Goal: Contribute content: Add original content to the website for others to see

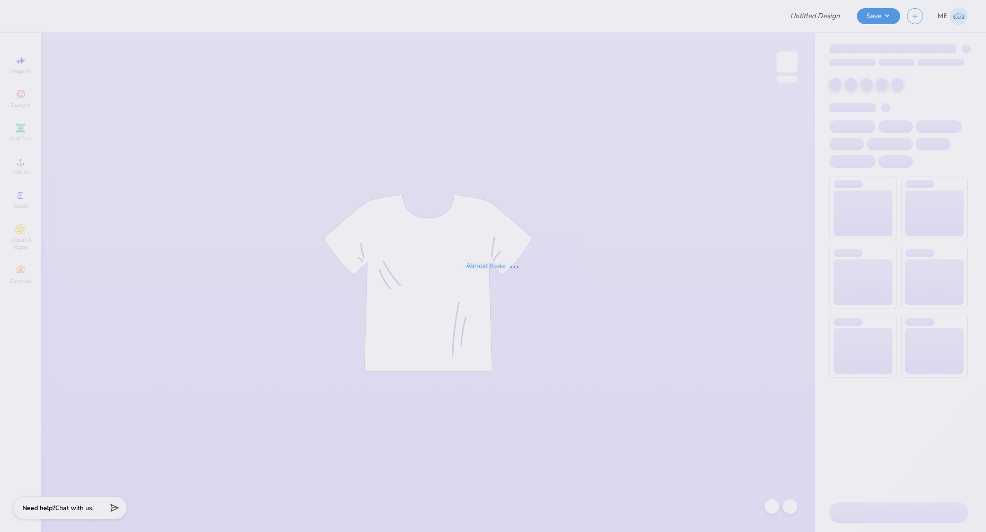
type input "school : [PERSON_NAME]"
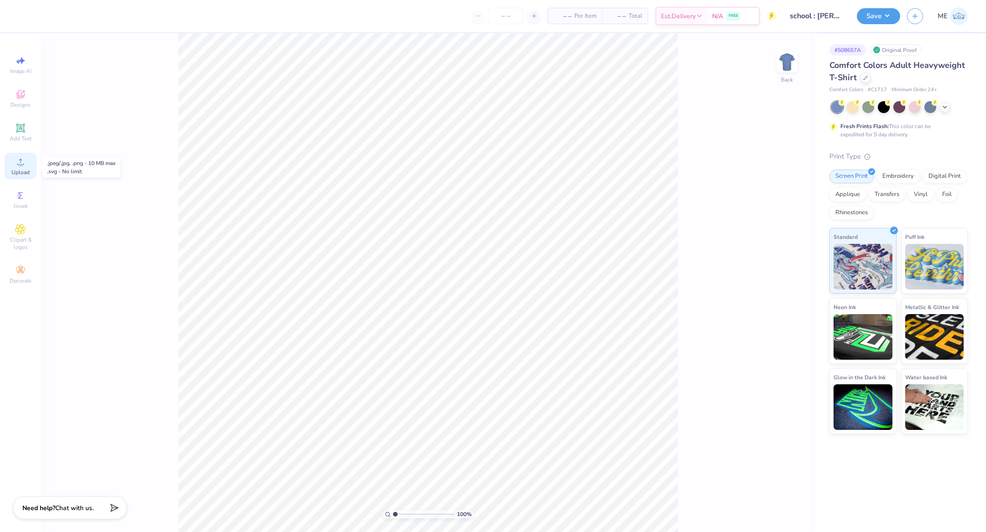
click at [22, 170] on span "Upload" at bounding box center [20, 172] width 18 height 7
click at [21, 175] on span "Upload" at bounding box center [20, 172] width 18 height 7
click at [26, 17] on div at bounding box center [24, 15] width 13 height 13
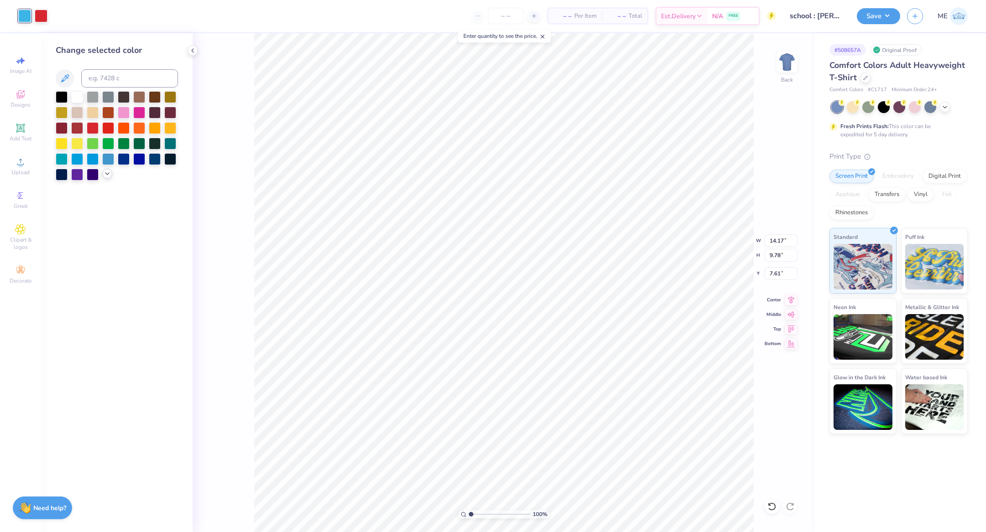
click at [105, 174] on icon at bounding box center [107, 173] width 7 height 7
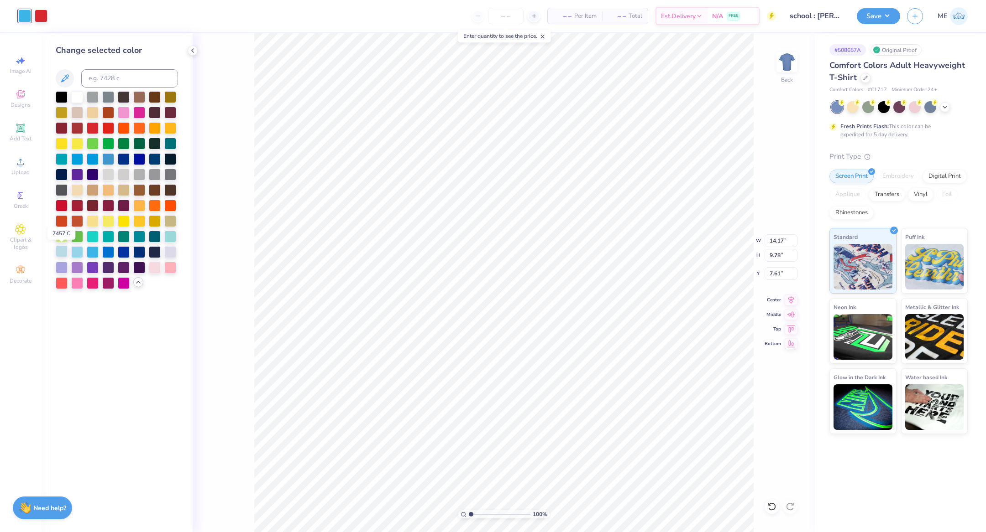
click at [62, 251] on div at bounding box center [62, 251] width 12 height 12
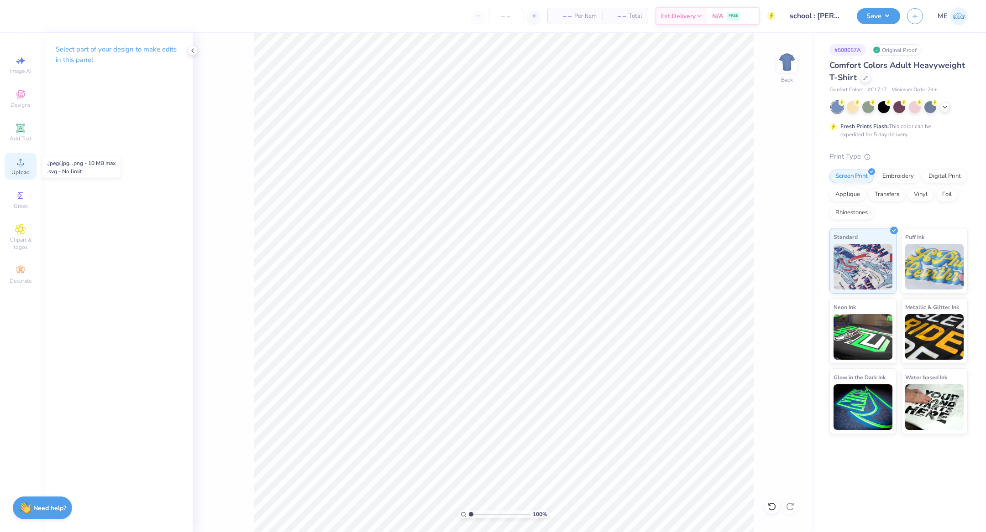
click at [28, 166] on div "Upload" at bounding box center [21, 166] width 32 height 27
click at [29, 168] on div "Upload" at bounding box center [21, 166] width 32 height 27
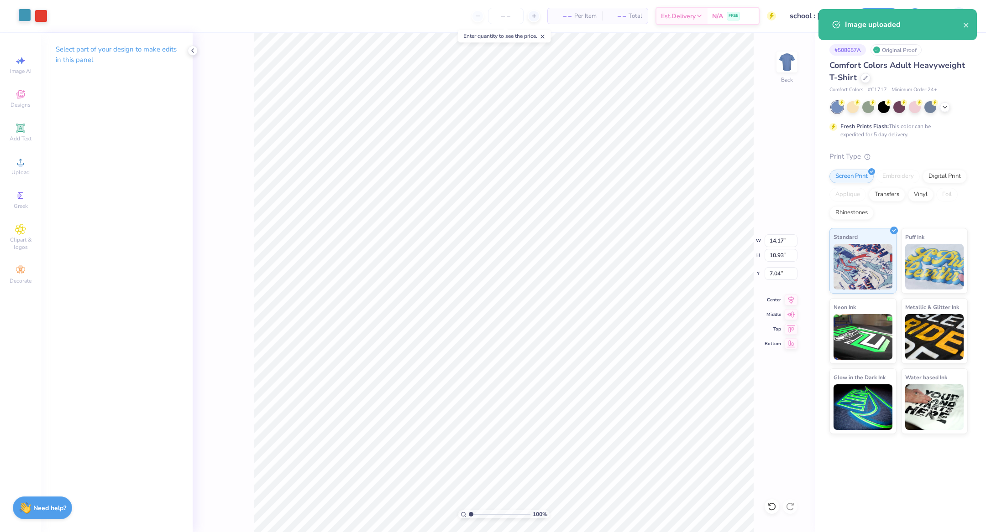
click at [22, 13] on div at bounding box center [24, 15] width 13 height 13
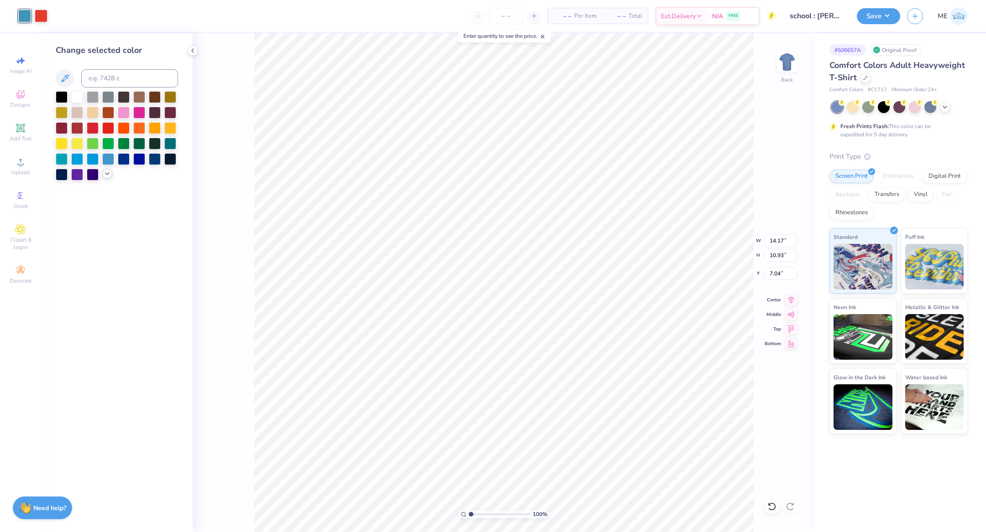
click at [104, 174] on icon at bounding box center [107, 173] width 7 height 7
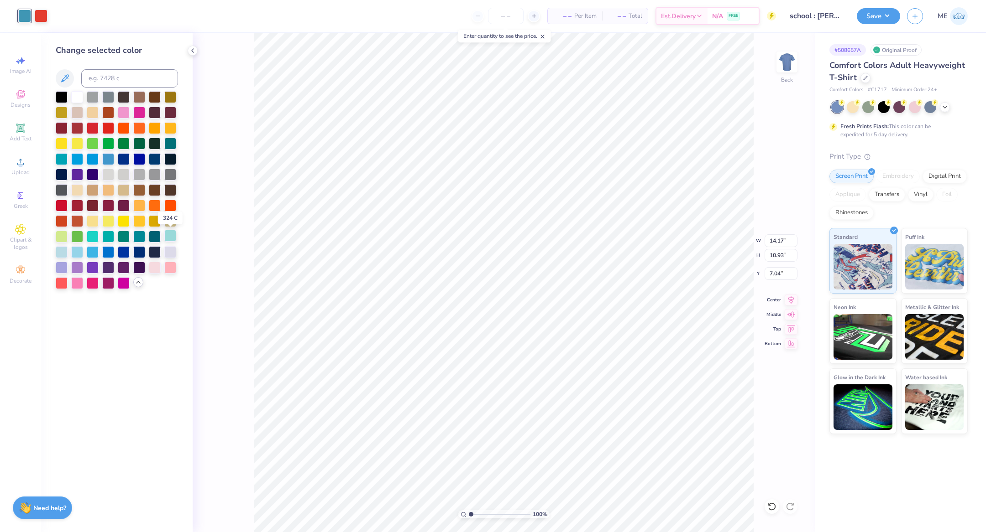
click at [167, 235] on div at bounding box center [170, 236] width 12 height 12
click at [63, 250] on div at bounding box center [62, 251] width 12 height 12
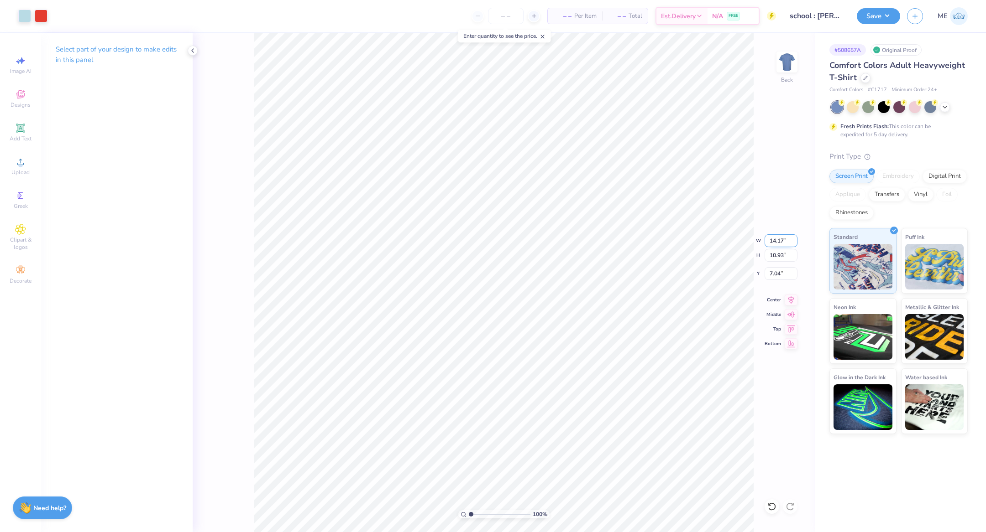
click at [777, 242] on input "14.17" at bounding box center [780, 241] width 33 height 13
type input "12.00"
type input "9.25"
click at [789, 298] on icon at bounding box center [790, 298] width 13 height 11
click at [786, 273] on input "7.87" at bounding box center [780, 273] width 33 height 13
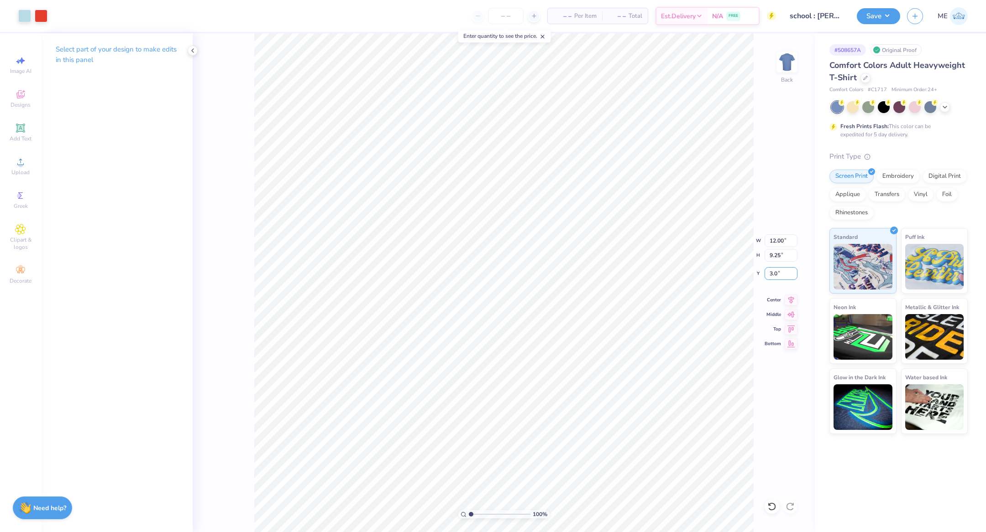
type input "3.0"
click at [24, 174] on span "Upload" at bounding box center [20, 172] width 18 height 7
click at [26, 167] on div "Upload" at bounding box center [21, 166] width 32 height 27
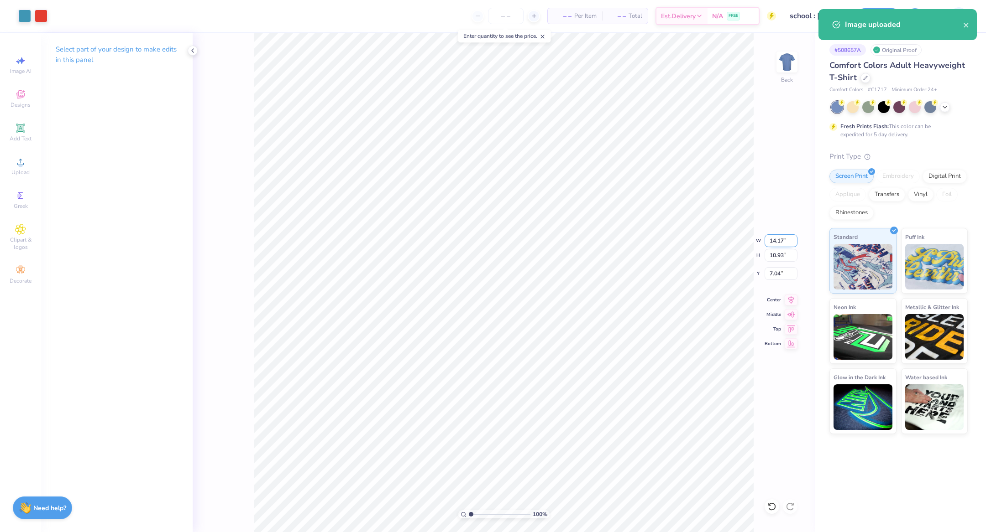
click at [780, 240] on input "14.17" at bounding box center [780, 241] width 33 height 13
type input "12.00"
type input "9.25"
click at [788, 297] on icon at bounding box center [790, 298] width 13 height 11
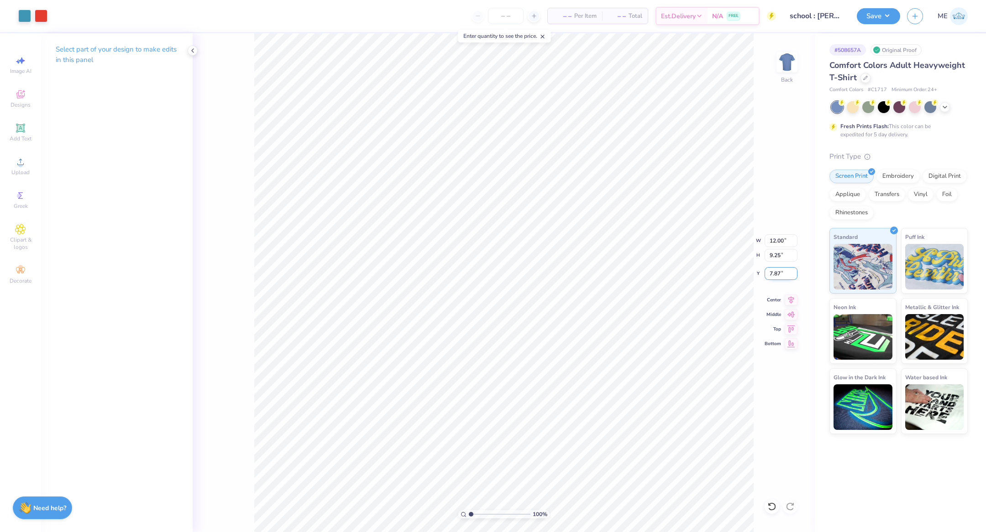
click at [783, 272] on input "7.87" at bounding box center [780, 273] width 33 height 13
type input "3.00"
click at [26, 17] on div at bounding box center [24, 15] width 13 height 13
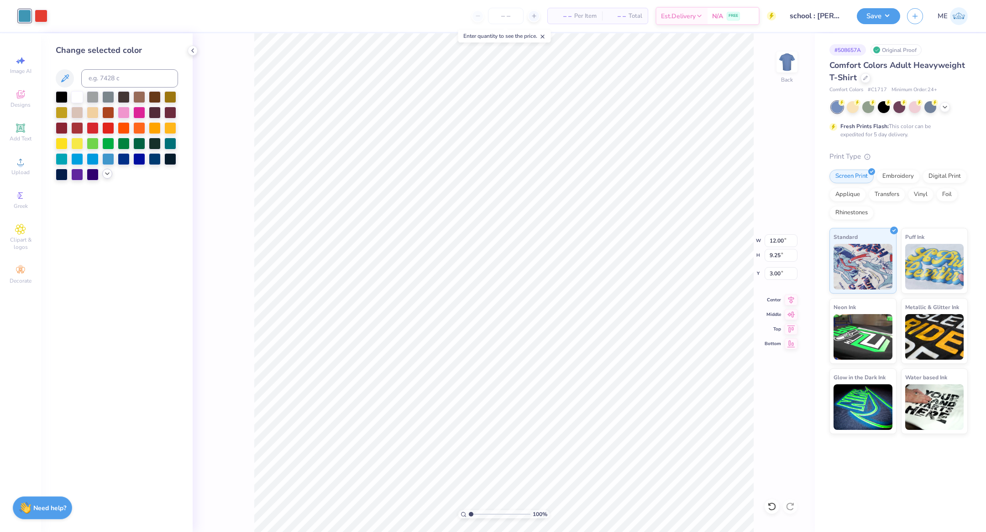
click at [106, 174] on icon at bounding box center [107, 173] width 7 height 7
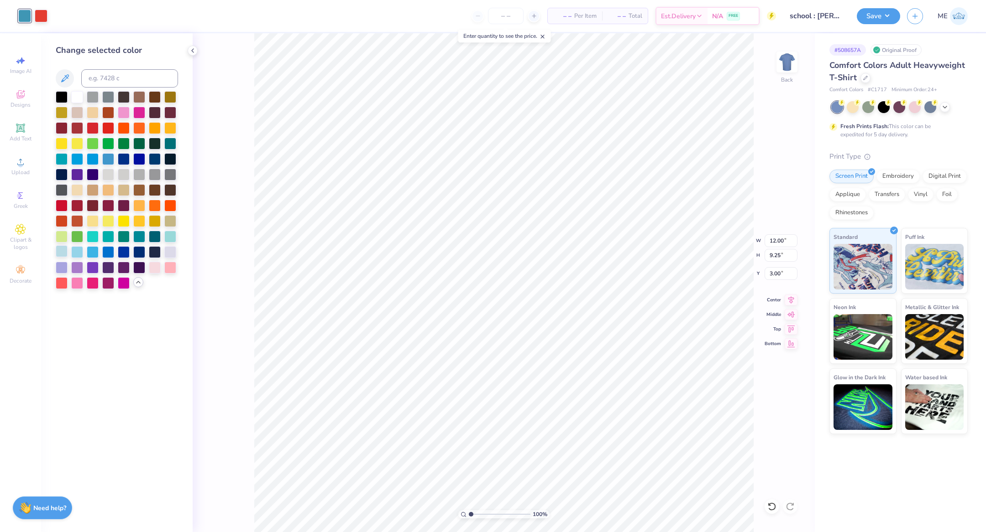
click at [62, 255] on div at bounding box center [62, 251] width 12 height 12
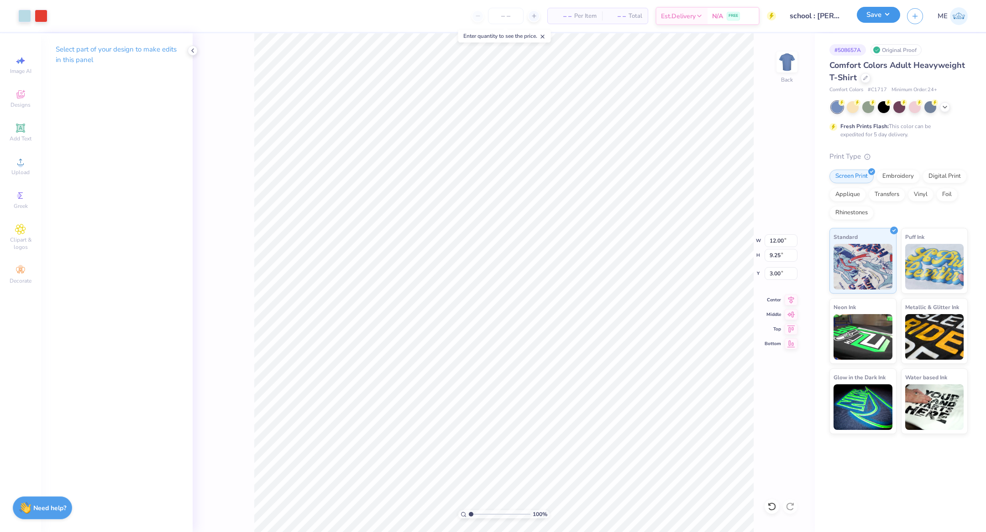
click at [885, 16] on button "Save" at bounding box center [877, 15] width 43 height 16
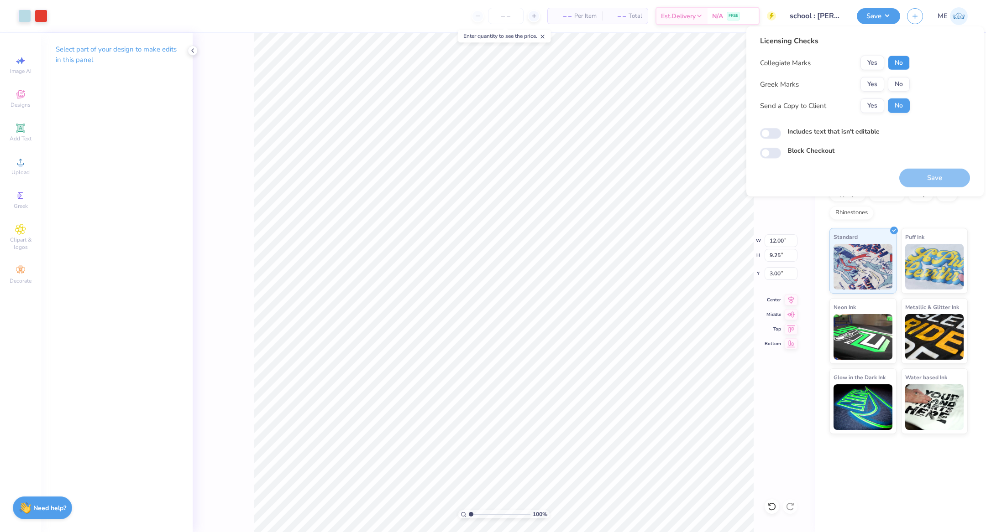
click at [896, 65] on button "No" at bounding box center [898, 63] width 22 height 15
drag, startPoint x: 897, startPoint y: 88, endPoint x: 897, endPoint y: 94, distance: 5.9
click at [897, 89] on button "No" at bounding box center [898, 84] width 22 height 15
drag, startPoint x: 764, startPoint y: 133, endPoint x: 790, endPoint y: 137, distance: 26.3
click at [765, 134] on input "Includes text that isn't editable" at bounding box center [770, 133] width 21 height 11
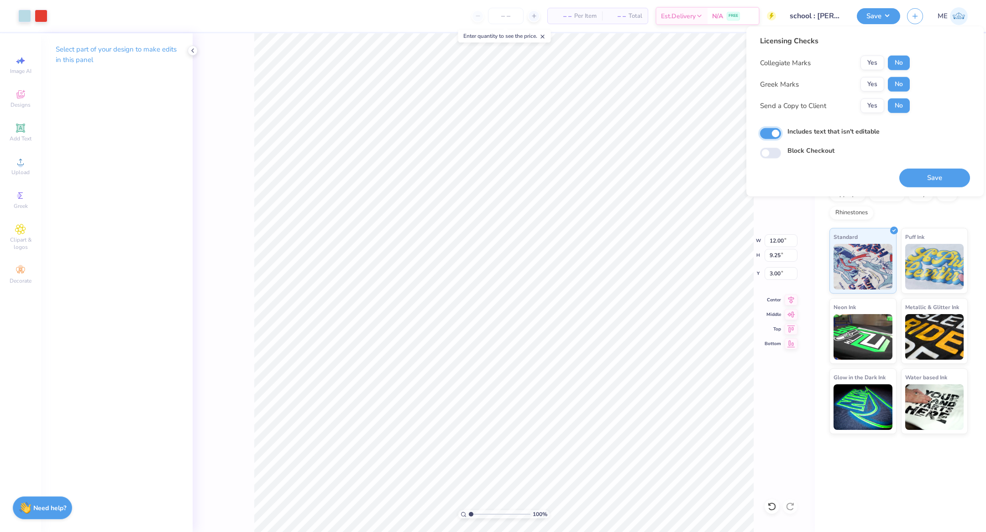
checkbox input "true"
click at [925, 173] on button "Save" at bounding box center [934, 178] width 71 height 19
